Goal: Obtain resource: Obtain resource

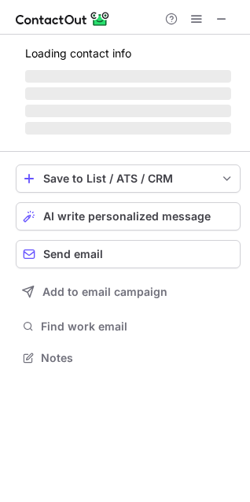
scroll to position [8, 8]
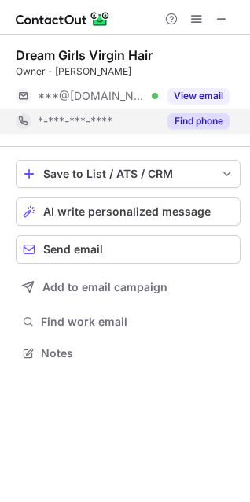
click at [205, 121] on button "Find phone" at bounding box center [199, 121] width 62 height 16
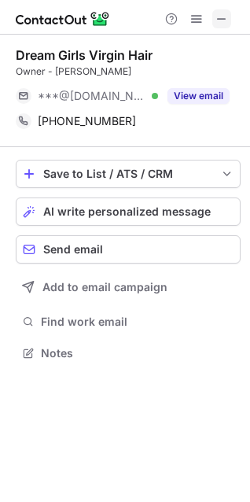
click at [228, 17] on button at bounding box center [221, 18] width 19 height 19
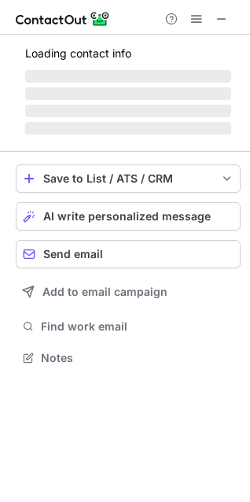
scroll to position [356, 250]
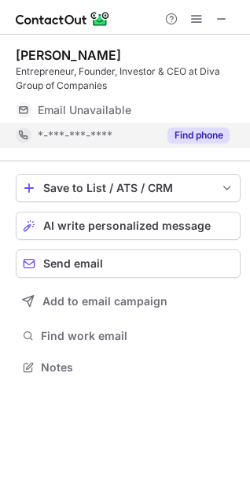
click at [198, 134] on button "Find phone" at bounding box center [199, 135] width 62 height 16
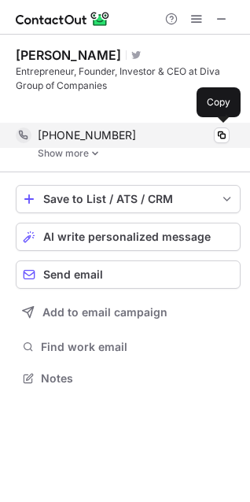
scroll to position [341, 250]
